Goal: Transaction & Acquisition: Purchase product/service

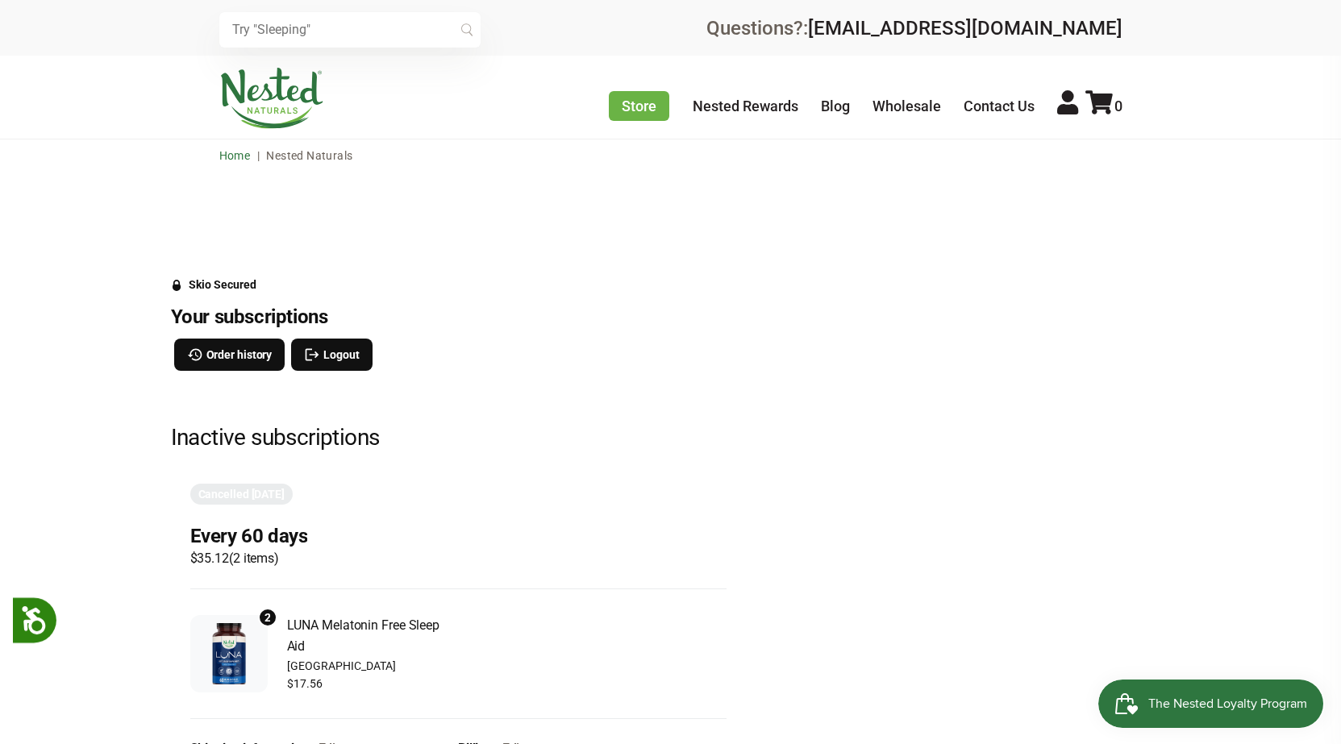
click at [235, 154] on link "Home" at bounding box center [234, 155] width 31 height 13
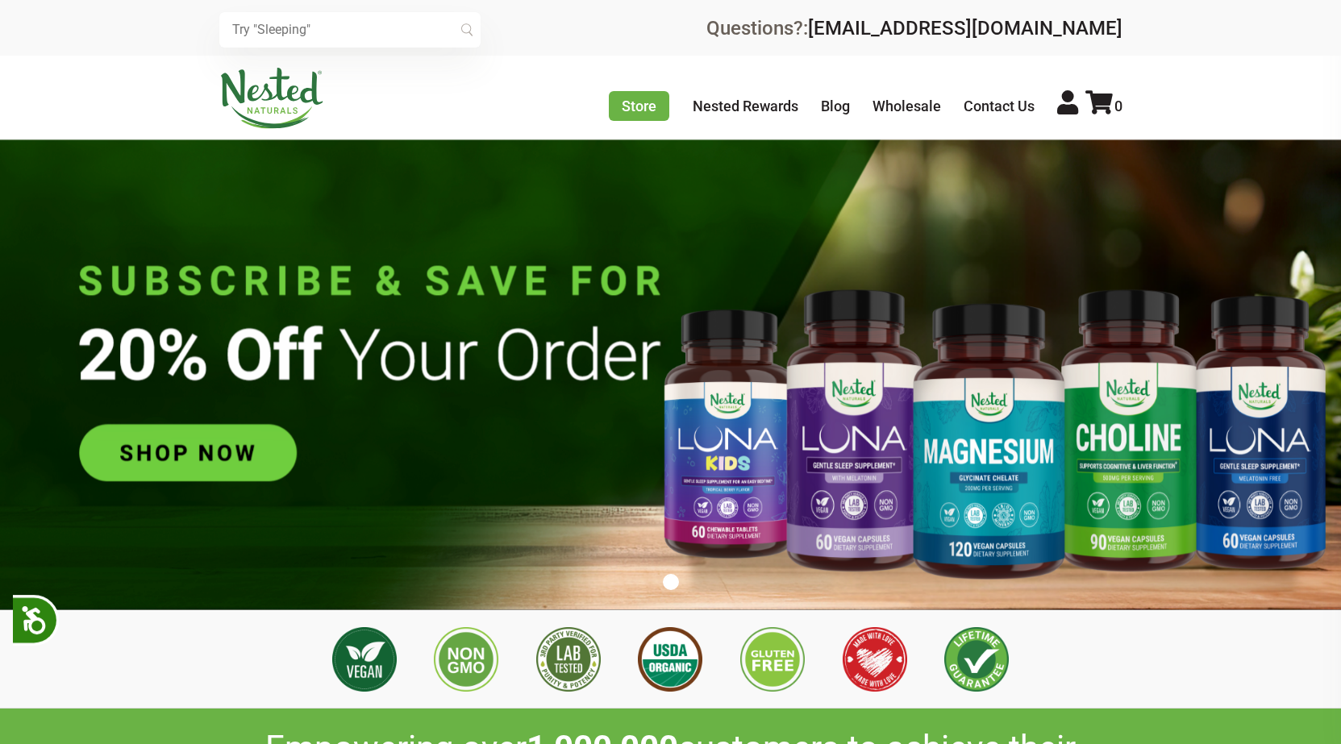
click at [335, 28] on input "text" at bounding box center [349, 29] width 261 height 35
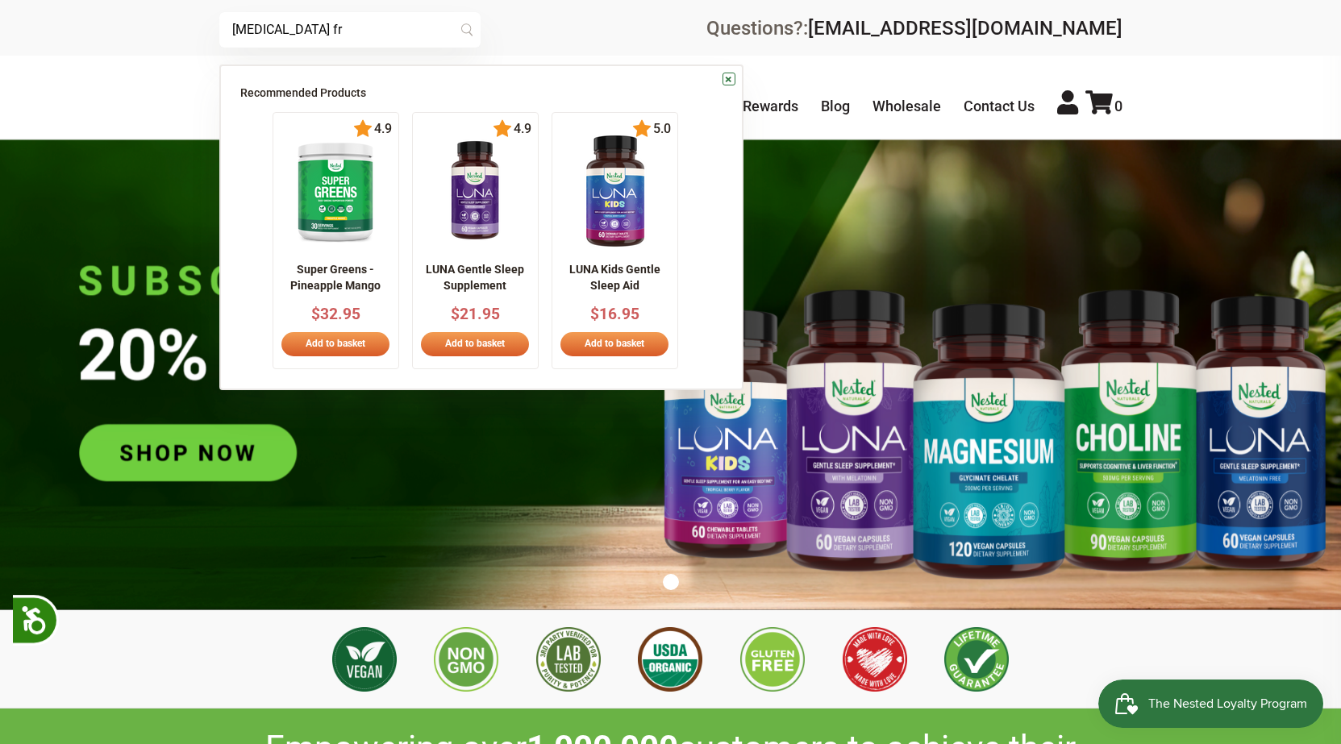
scroll to position [0, 283]
type input "melatonin free luna"
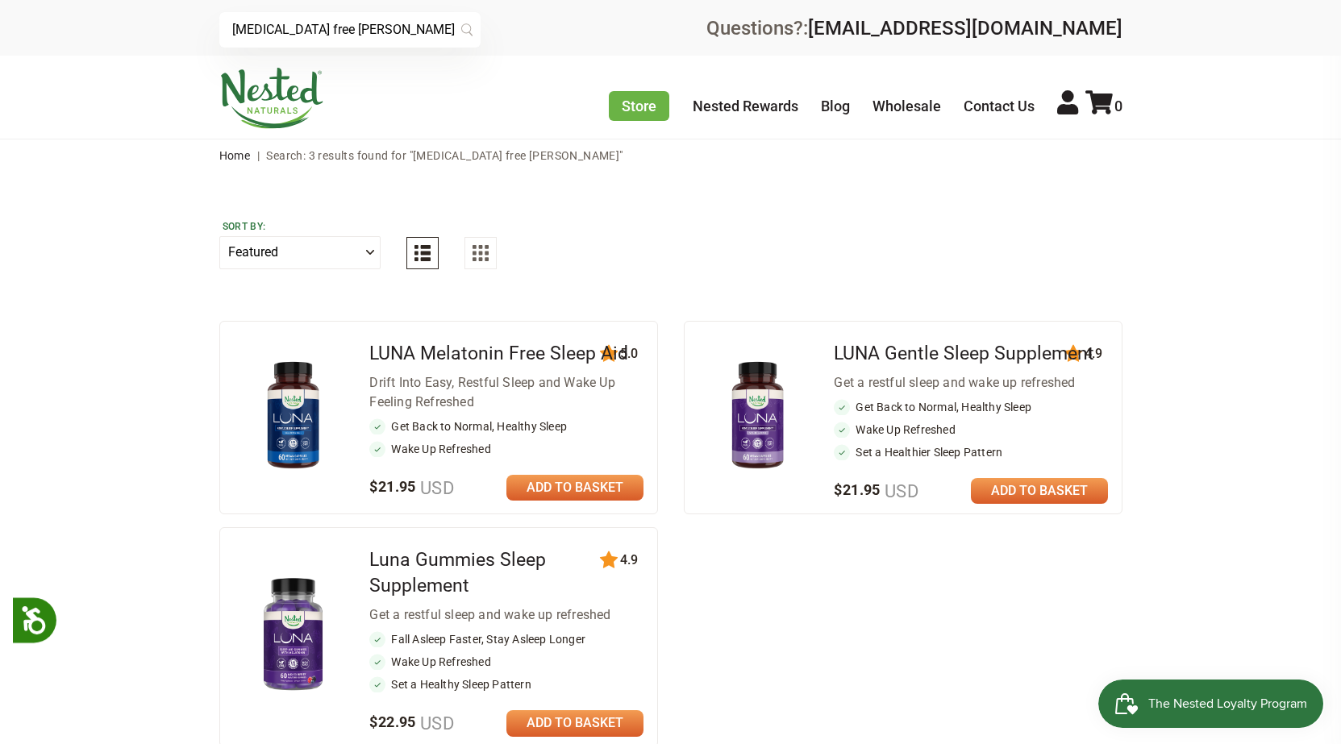
click at [592, 490] on link at bounding box center [574, 488] width 137 height 26
click at [742, 109] on link "Nested Rewards" at bounding box center [746, 106] width 106 height 17
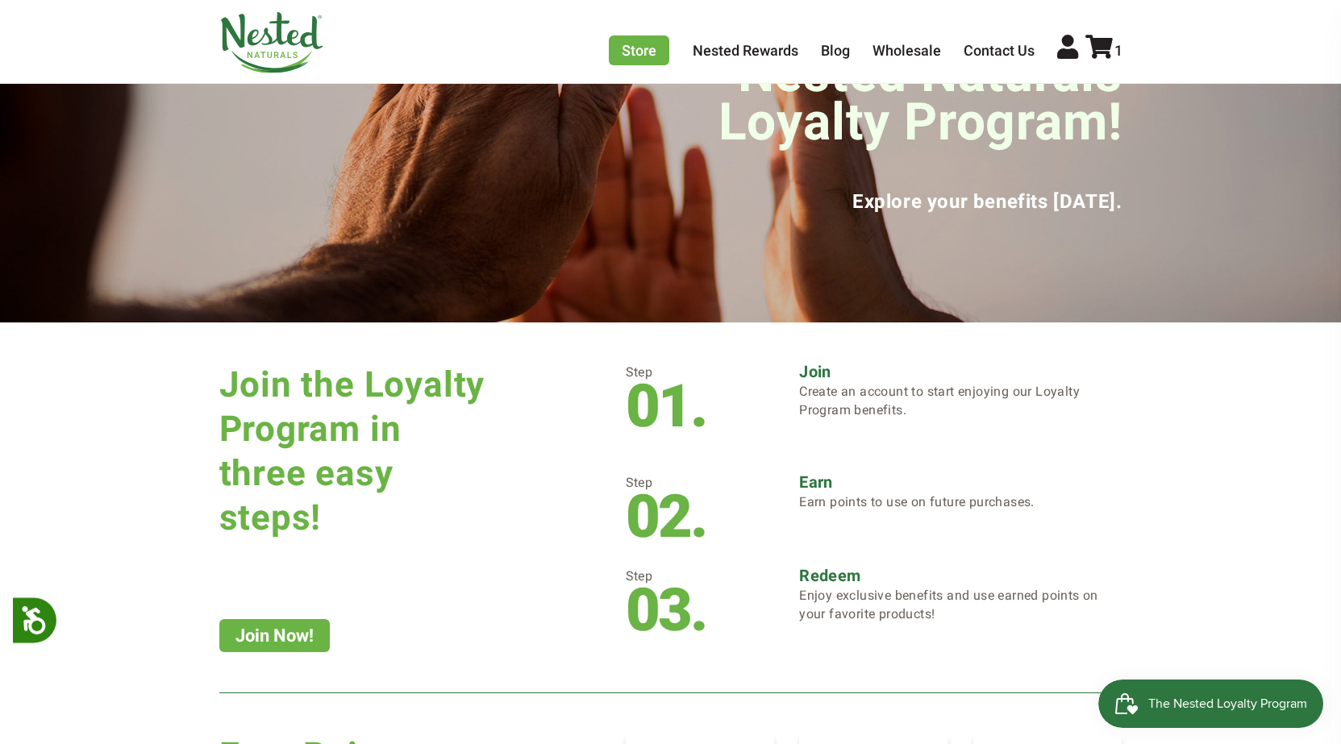
click at [285, 636] on link "Join Now!" at bounding box center [274, 635] width 110 height 33
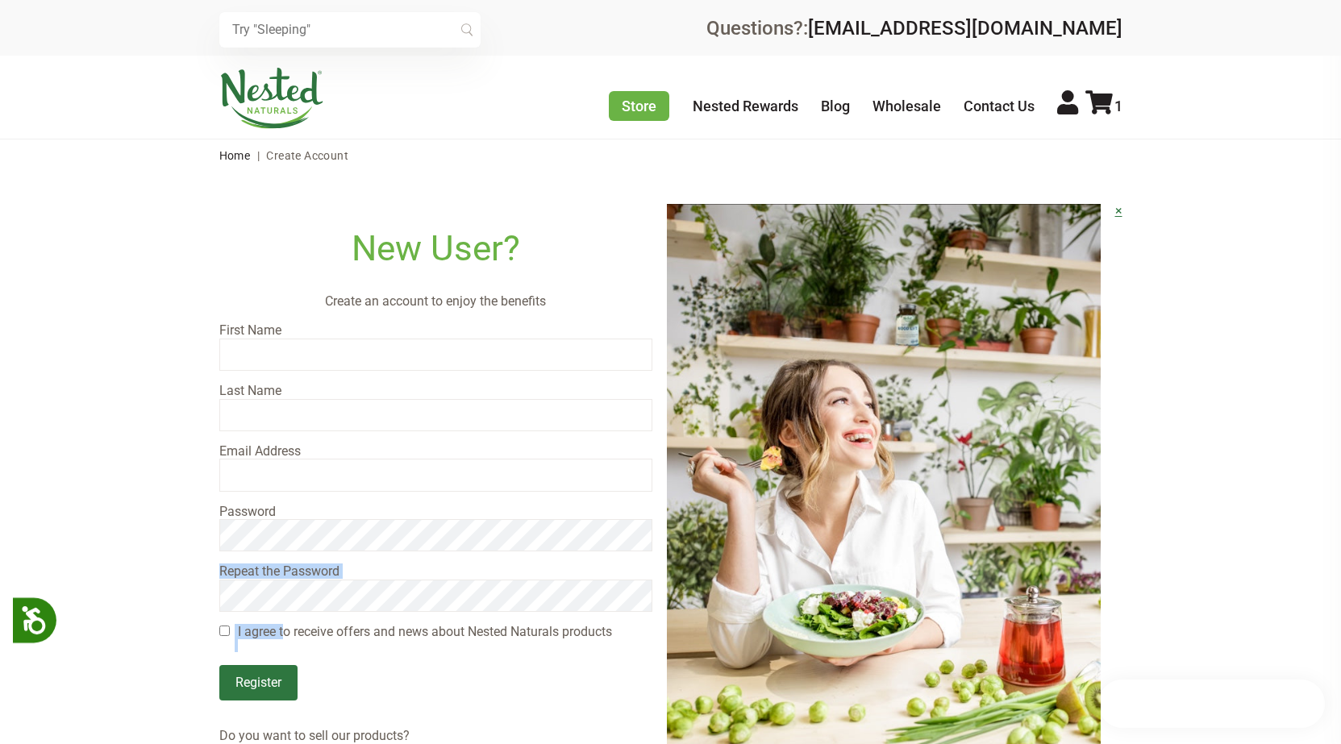
click at [505, 430] on div at bounding box center [670, 372] width 1341 height 744
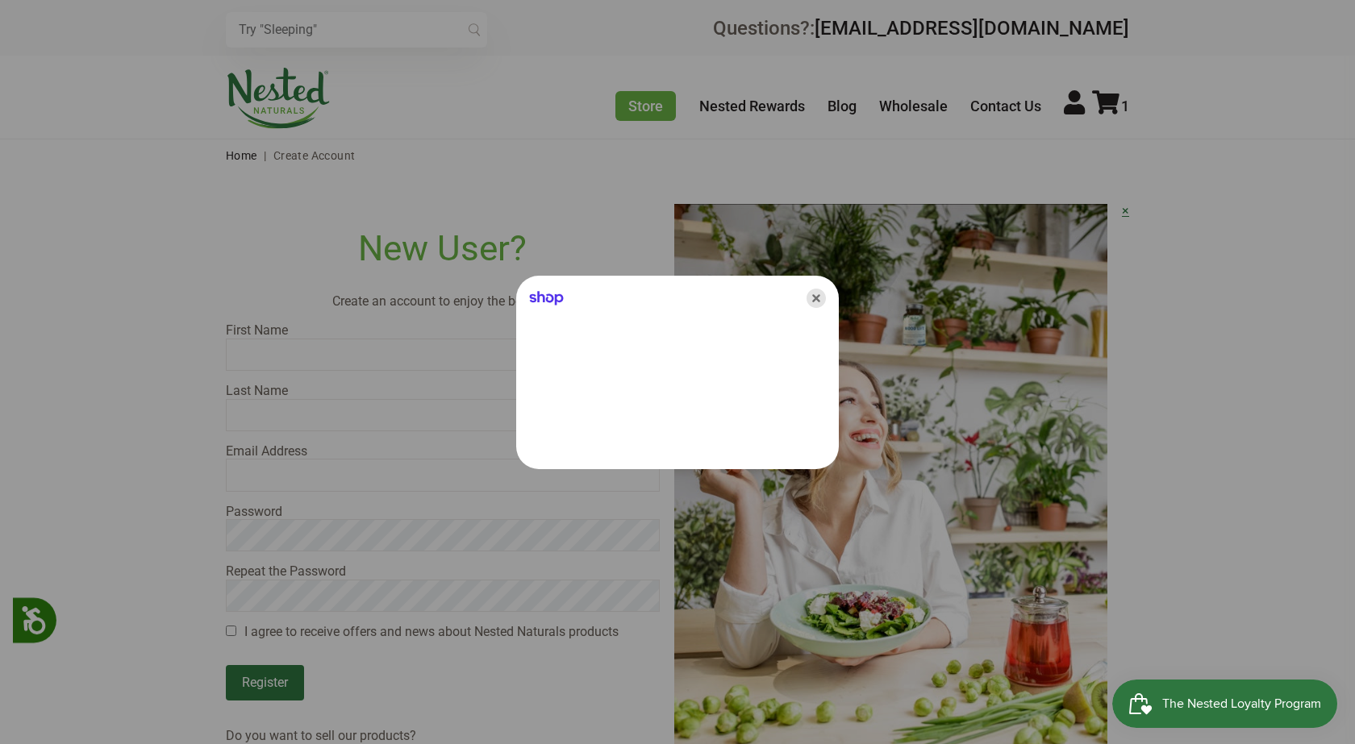
click at [815, 298] on icon "Close" at bounding box center [815, 298] width 19 height 19
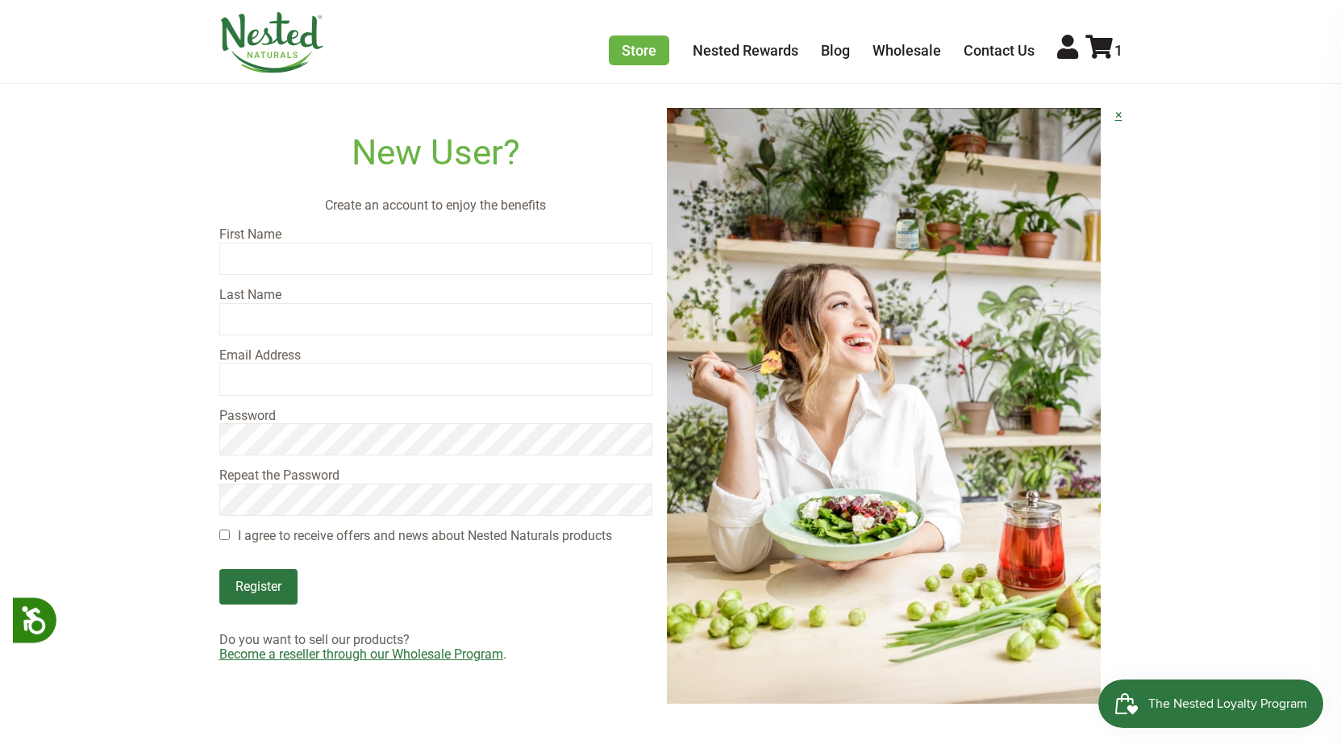
scroll to position [81, 0]
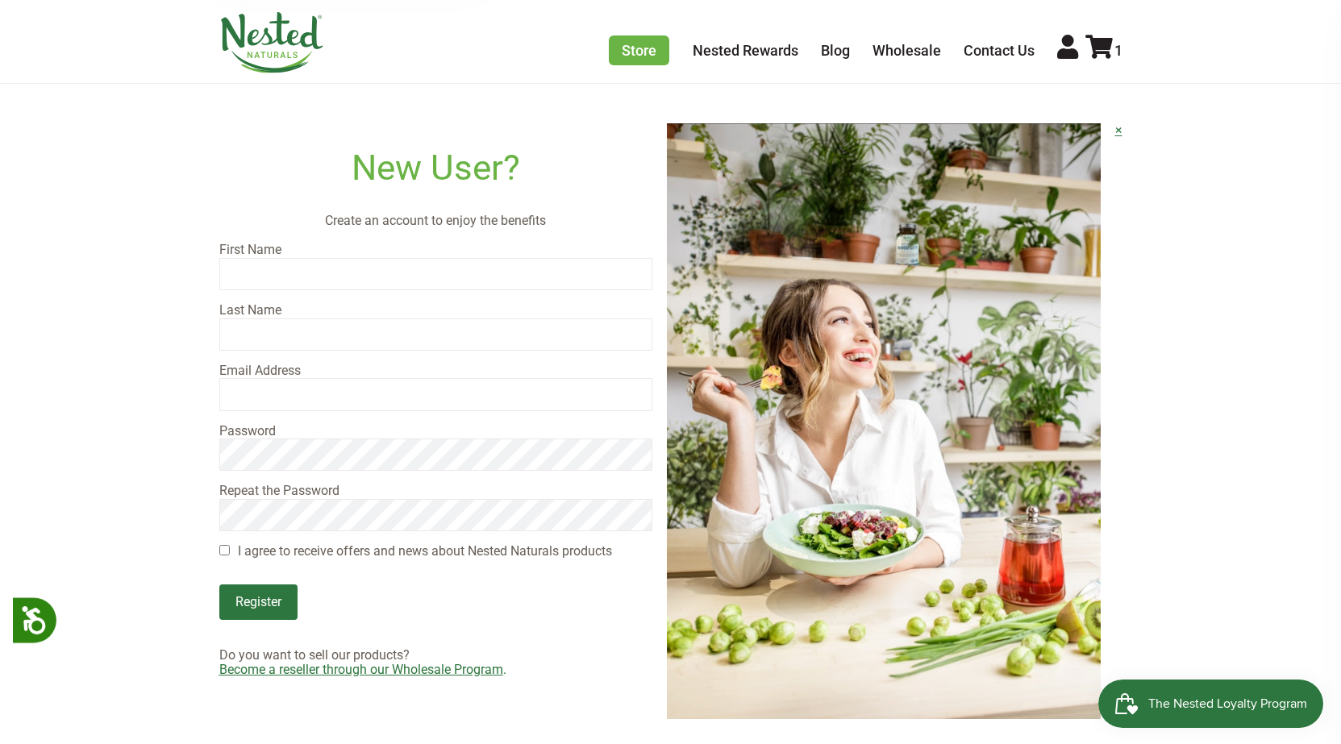
click at [264, 269] on input "text" at bounding box center [436, 274] width 434 height 32
type input "Liisa"
type input "Oswald"
drag, startPoint x: 376, startPoint y: 392, endPoint x: 71, endPoint y: 398, distance: 304.9
click at [77, 402] on main "New User? Create an account to enjoy the benefits First Name Liisa Last Name Os…" at bounding box center [670, 406] width 1341 height 631
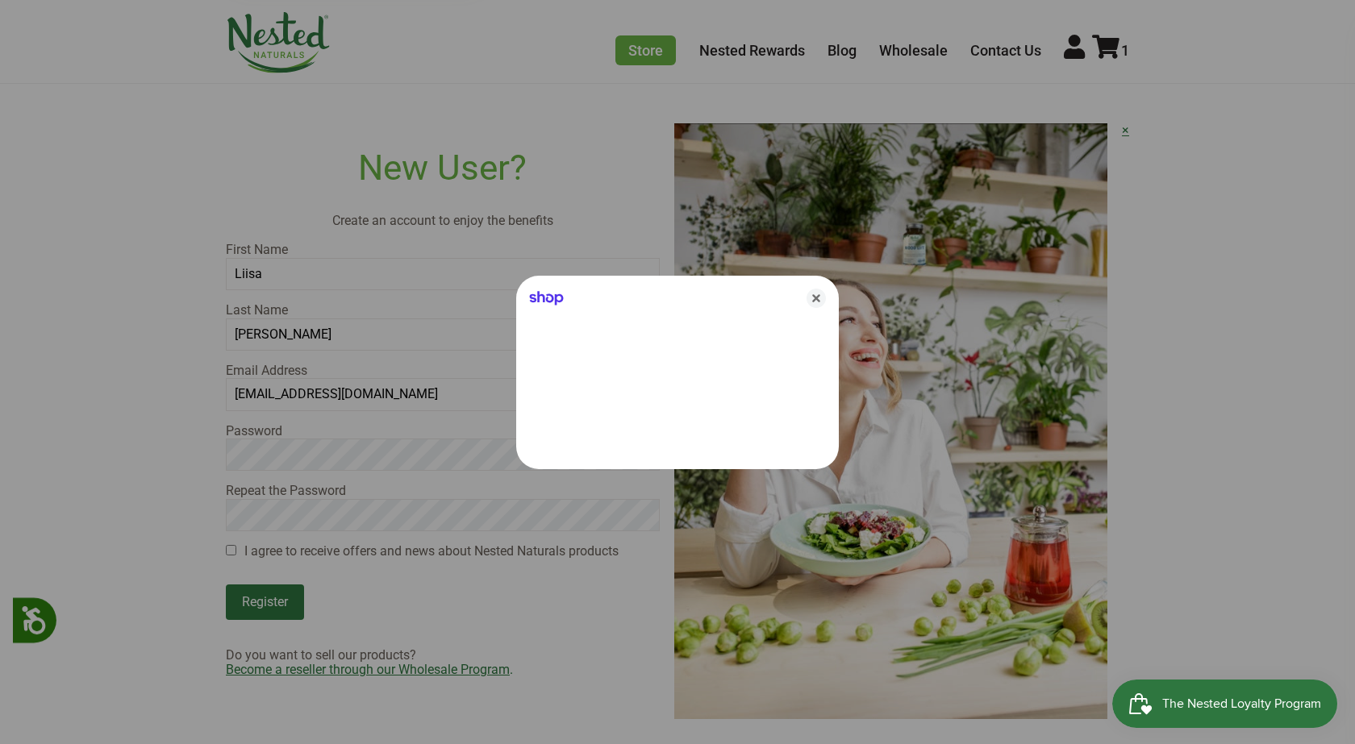
type input "liisaoswald@gmail.com"
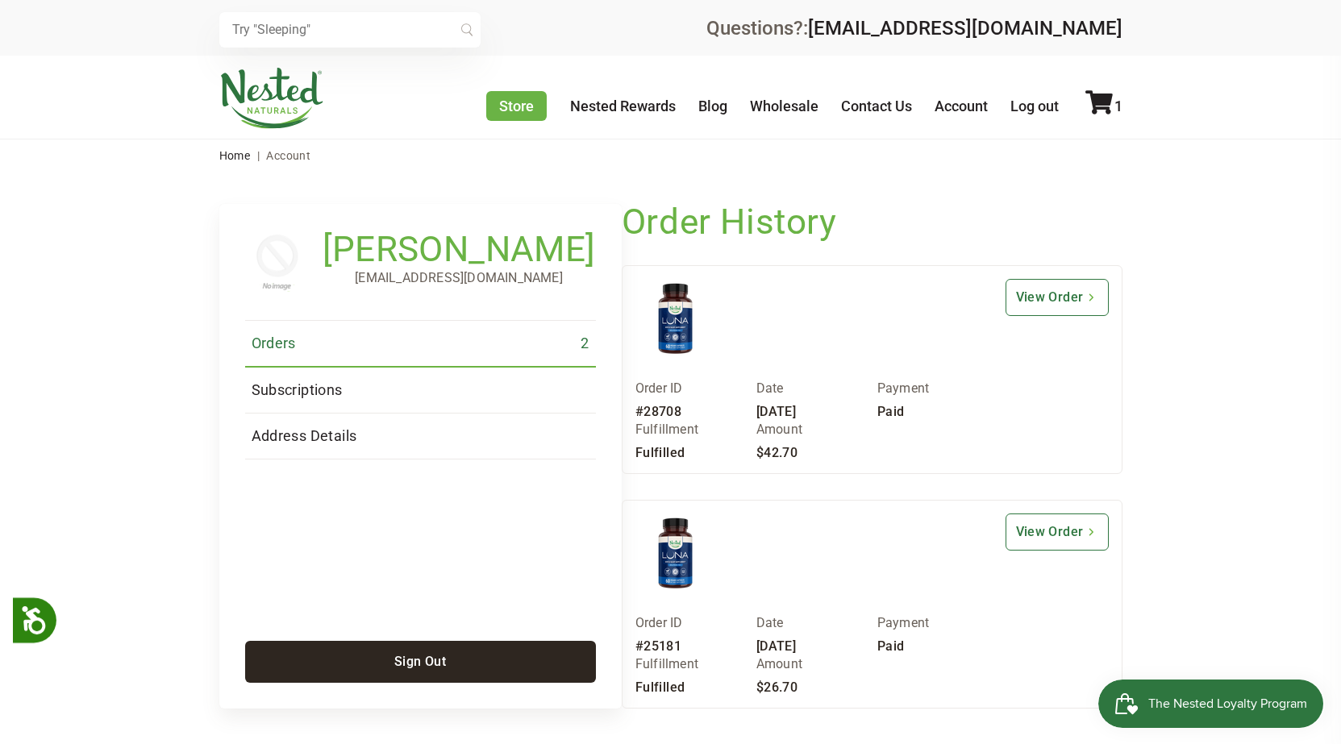
click at [297, 156] on span "Account" at bounding box center [288, 155] width 44 height 13
click at [972, 102] on link "Account" at bounding box center [961, 106] width 53 height 17
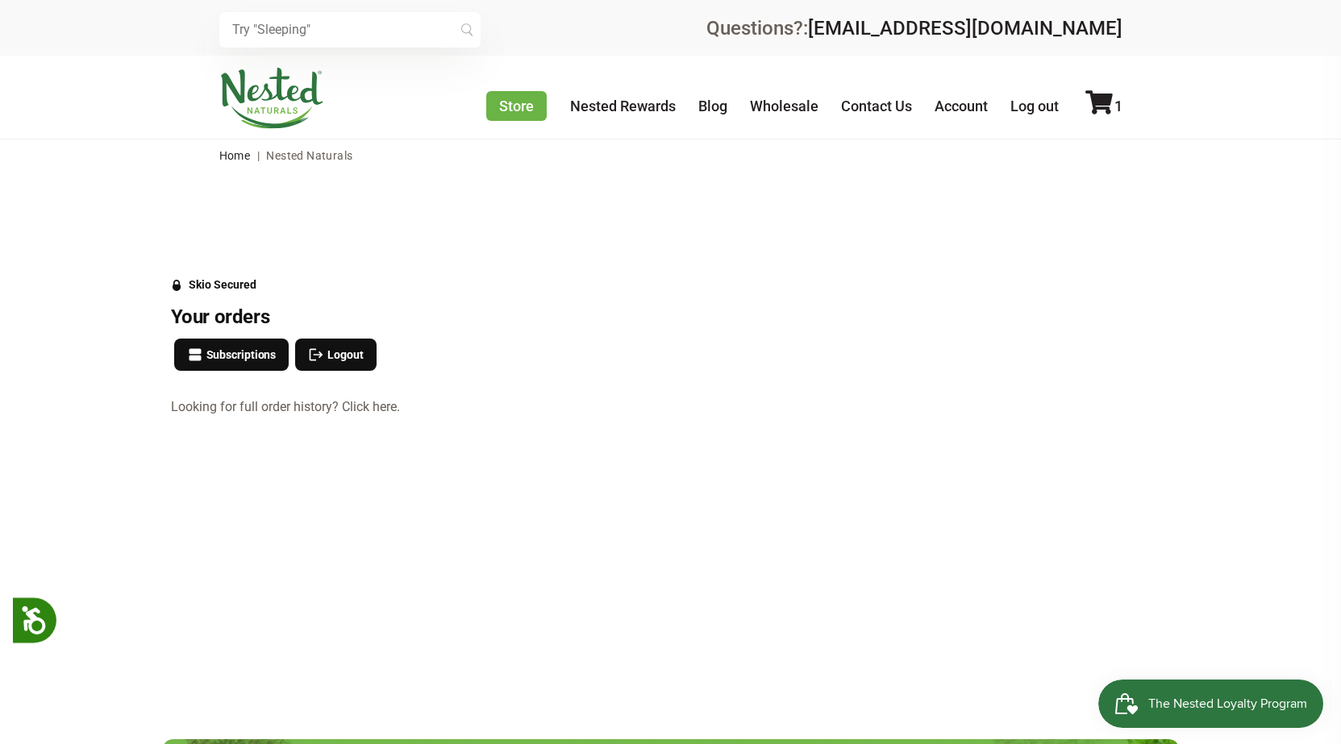
click at [1258, 702] on span "The Nested Loyalty Program" at bounding box center [1227, 704] width 159 height 24
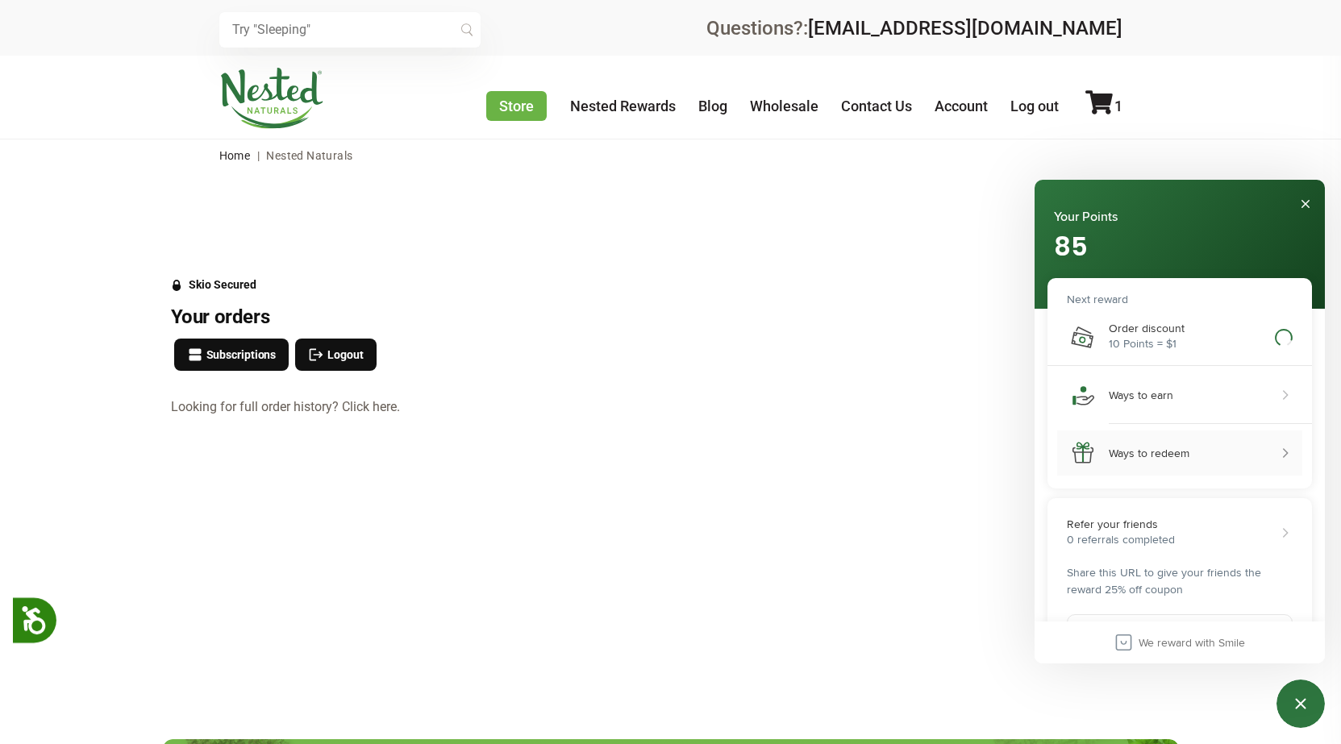
click at [1277, 454] on div "Show ways to redeem" at bounding box center [1284, 453] width 16 height 16
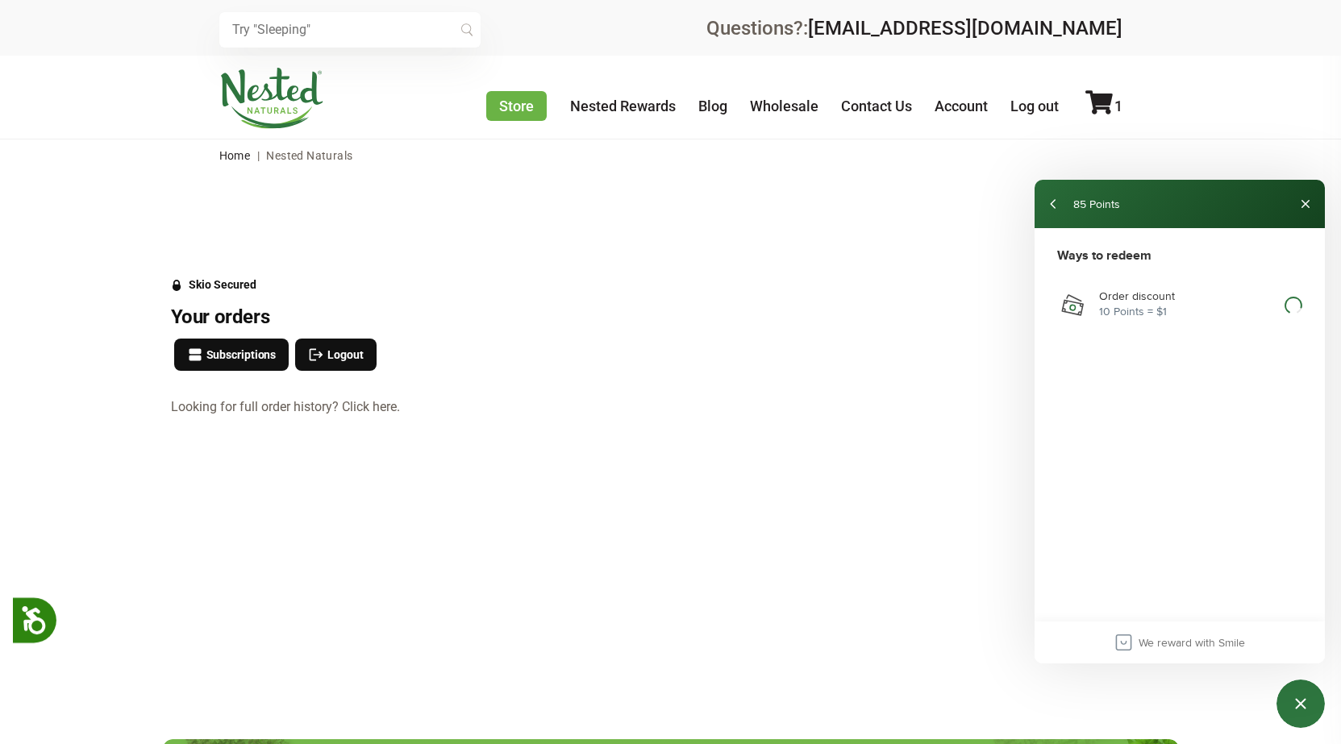
click at [1127, 299] on div "Order discount" at bounding box center [1137, 296] width 76 height 14
click at [1289, 301] on icon "Order discount" at bounding box center [1293, 305] width 18 height 17
click at [1137, 307] on div "10 Points = $1" at bounding box center [1137, 311] width 76 height 17
click at [1302, 199] on button "Close" at bounding box center [1306, 204] width 26 height 26
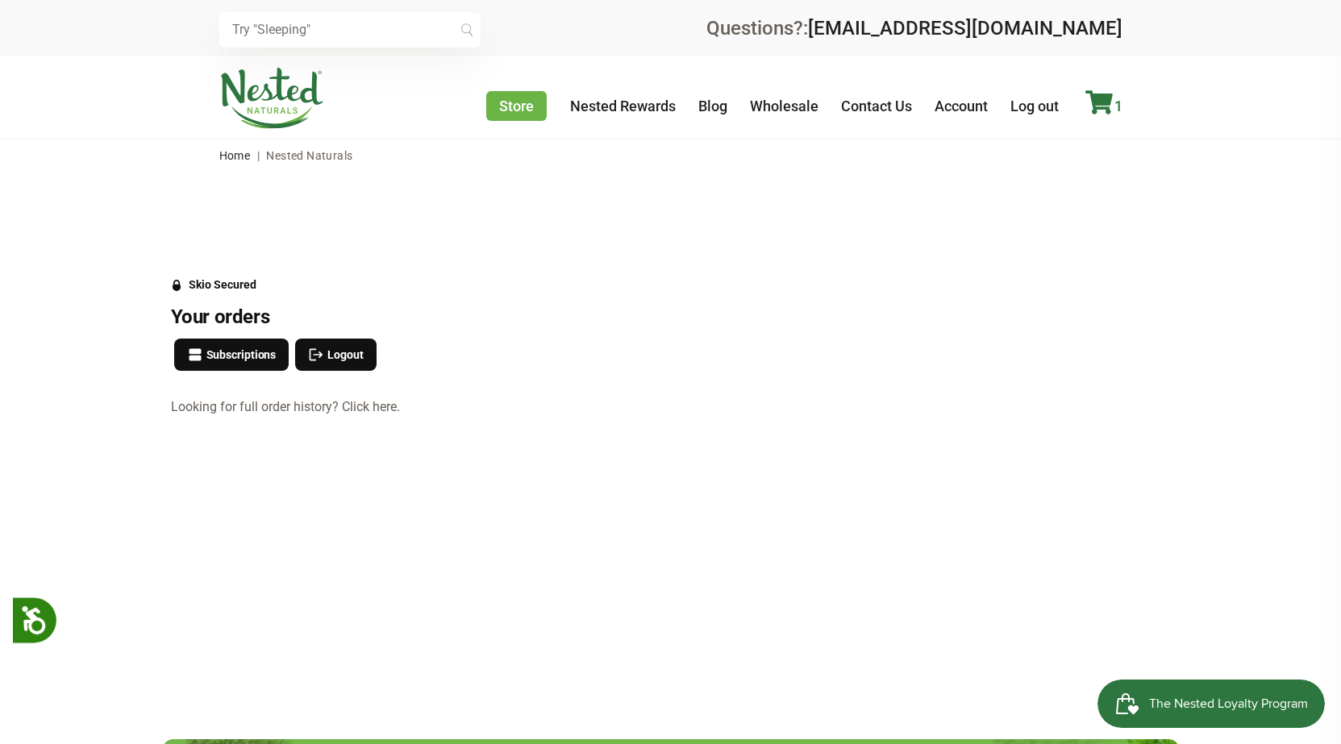
click at [1111, 98] on icon at bounding box center [1098, 102] width 27 height 24
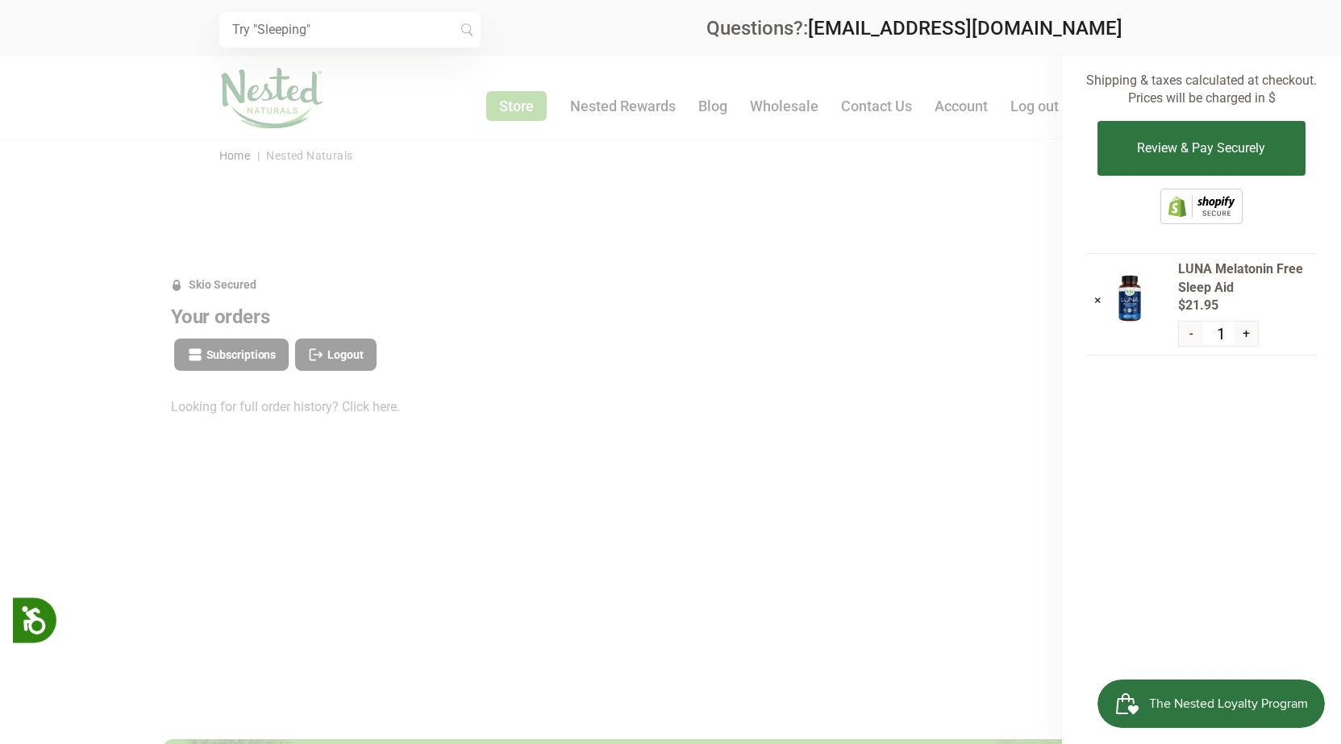
click at [1244, 333] on button "+" at bounding box center [1245, 334] width 23 height 24
type input "2"
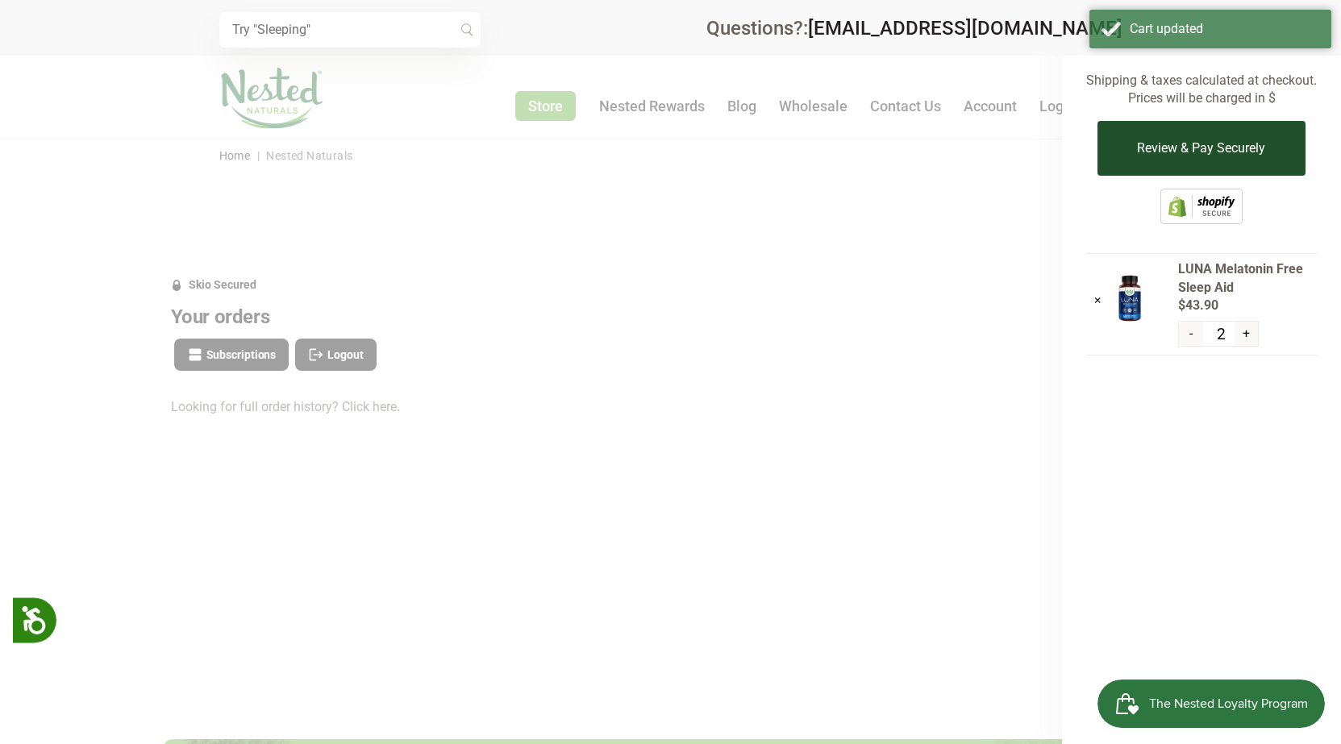
click at [1162, 156] on button "Review & Pay Securely" at bounding box center [1200, 148] width 207 height 55
